Goal: Complete application form

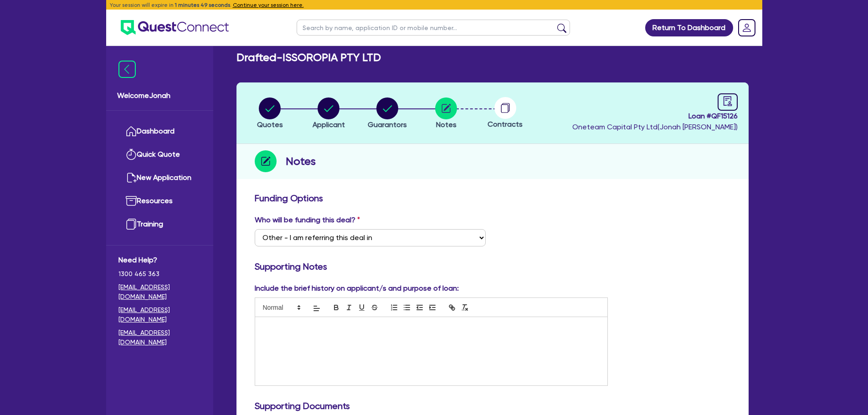
select select "Other"
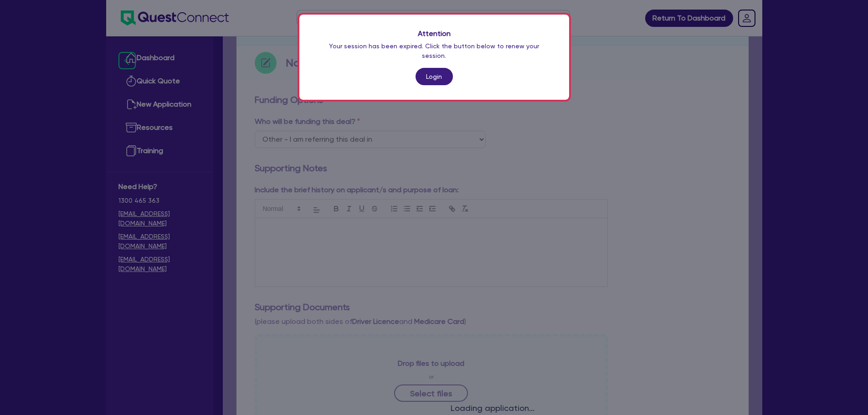
scroll to position [88, 0]
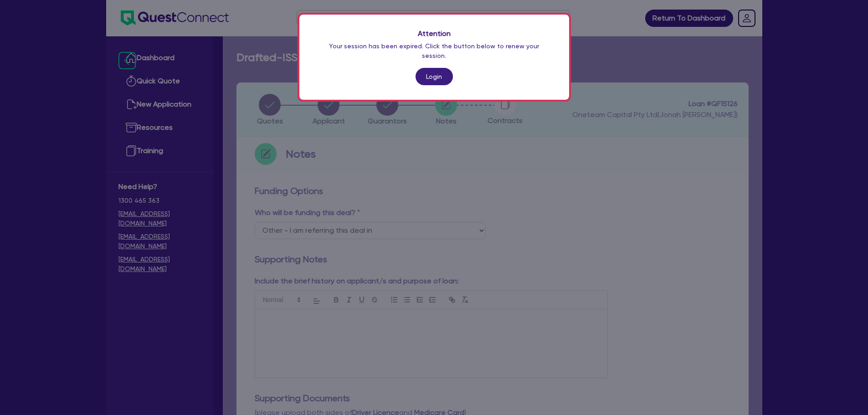
select select "Other"
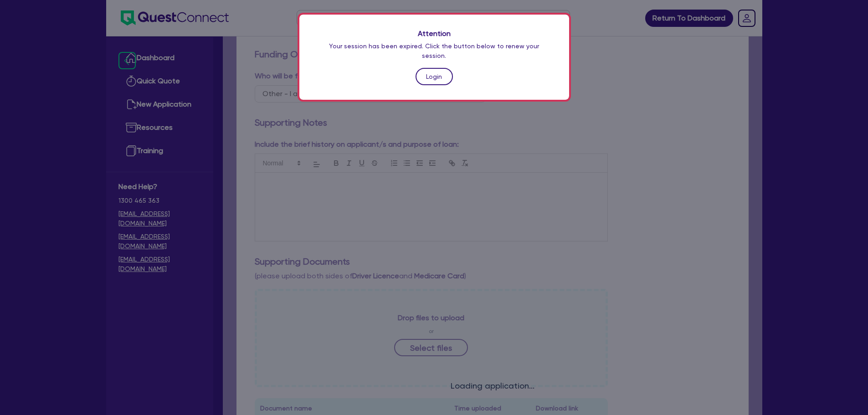
click at [428, 70] on link "Login" at bounding box center [434, 76] width 37 height 17
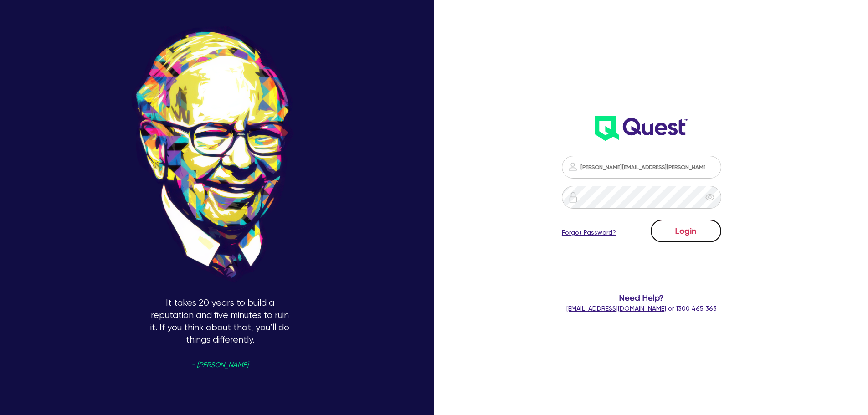
click at [715, 226] on button "Login" at bounding box center [686, 231] width 71 height 23
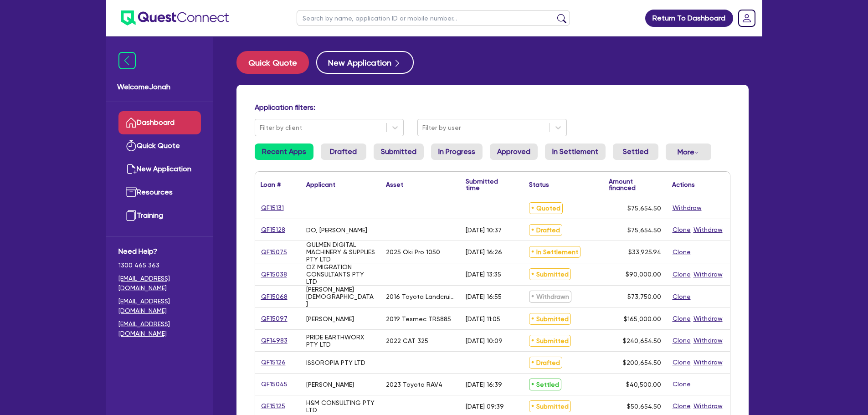
click at [369, 21] on input "text" at bounding box center [433, 18] width 273 height 16
paste input "QF14983"
type input "QF14983"
click at [563, 16] on button "submit" at bounding box center [562, 20] width 15 height 13
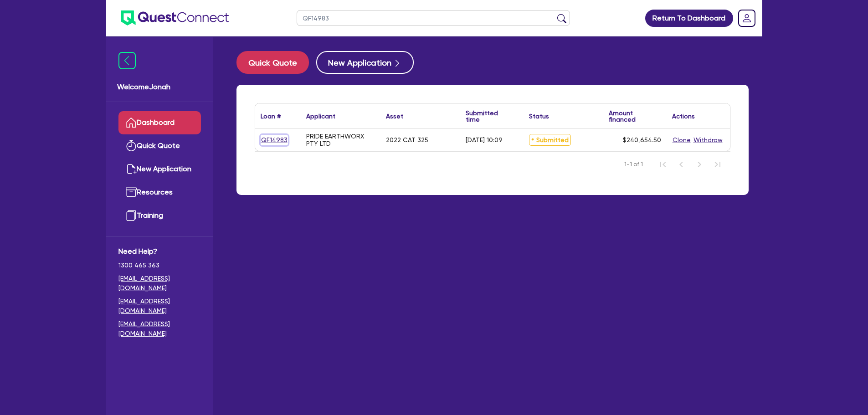
click at [282, 138] on link "QF14983" at bounding box center [274, 140] width 27 height 10
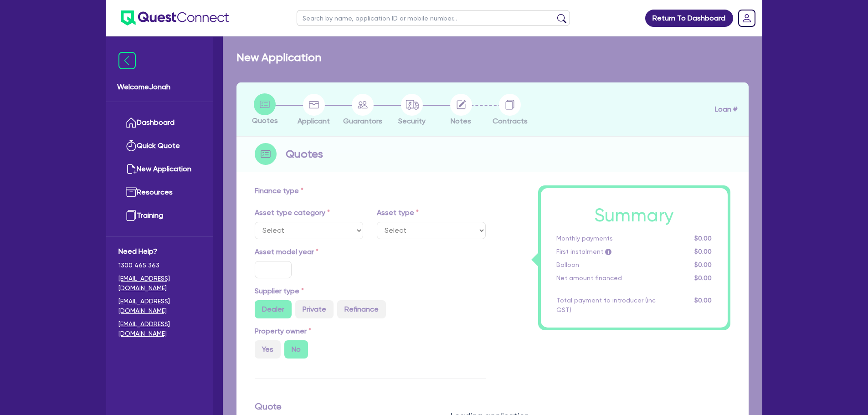
select select "PRIMARY_ASSETS"
type input "2022"
type input "300,000"
type input "60,000"
type input "4"
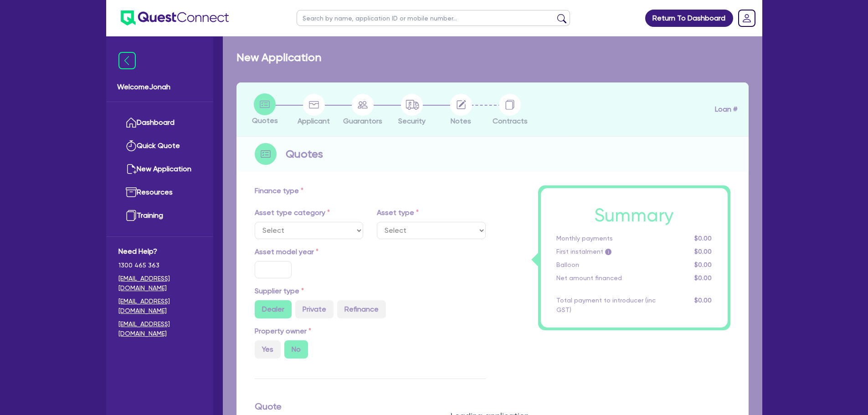
type input "9,626.18"
type input "8.15"
select select "YELLOW_GOODS_AND_EXCAVATORS"
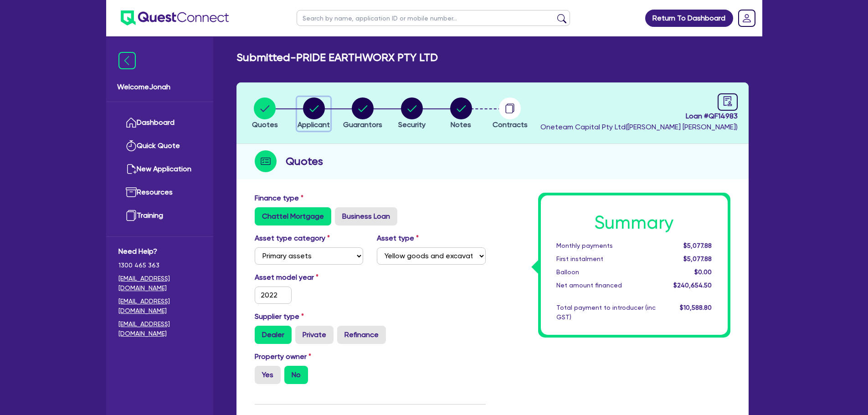
click at [323, 108] on circle "button" at bounding box center [314, 109] width 22 height 22
select select "COMPANY"
select select "BUILDING_CONSTRUCTION"
select select "BUSINESSES_CONSTRUCTION_SERVICES"
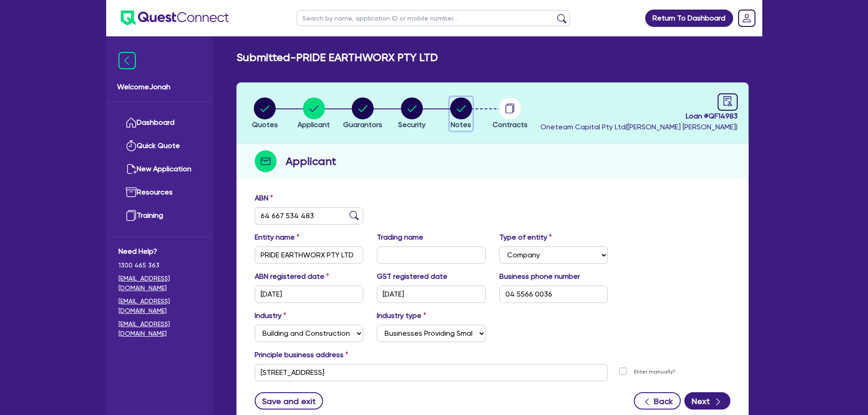
click at [460, 113] on circle "button" at bounding box center [461, 109] width 22 height 22
select select "Other"
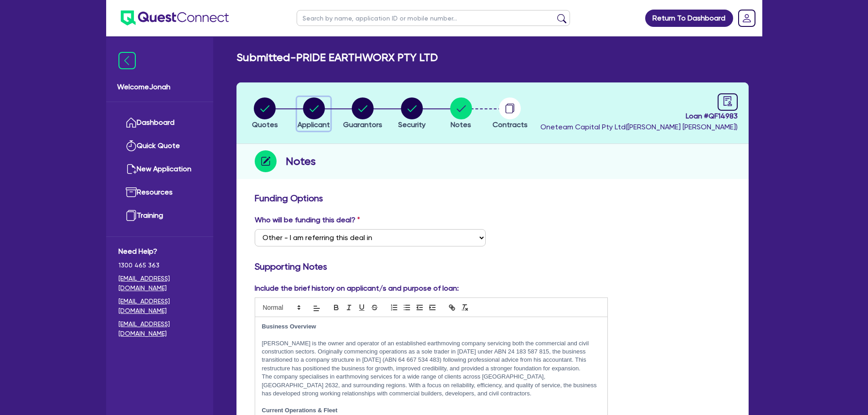
drag, startPoint x: 314, startPoint y: 113, endPoint x: 392, endPoint y: 118, distance: 77.2
click at [315, 112] on circle "button" at bounding box center [314, 109] width 22 height 22
select select "COMPANY"
select select "BUILDING_CONSTRUCTION"
select select "BUSINESSES_CONSTRUCTION_SERVICES"
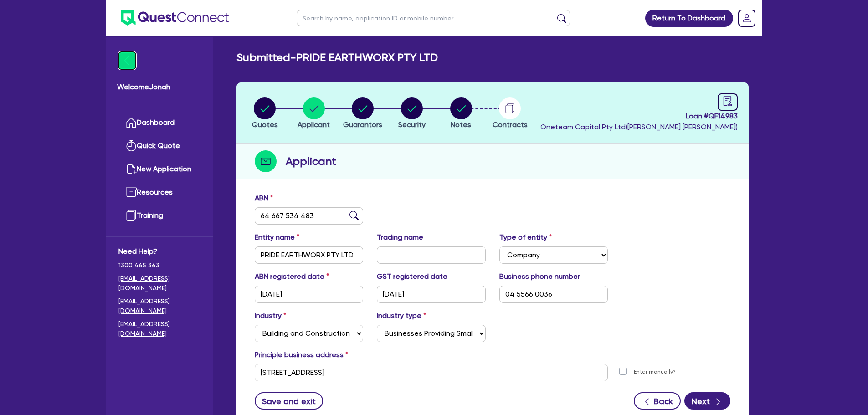
click at [123, 66] on img at bounding box center [127, 60] width 17 height 17
